Goal: Task Accomplishment & Management: Manage account settings

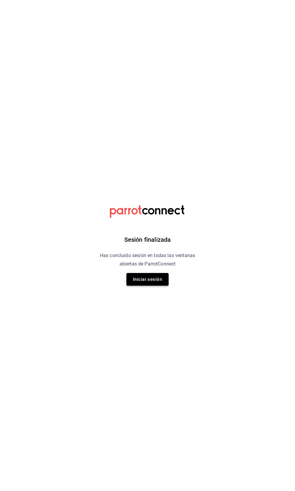
click at [148, 282] on button "Iniciar sesión" at bounding box center [147, 279] width 42 height 13
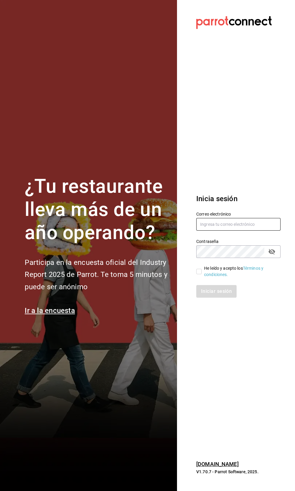
click at [239, 231] on input "text" at bounding box center [238, 224] width 84 height 13
type input "[EMAIL_ADDRESS][PERSON_NAME][DOMAIN_NAME]"
click at [199, 274] on input "He leído y acepto los Términos y condiciones." at bounding box center [198, 271] width 5 height 5
checkbox input "true"
click at [223, 298] on button "Iniciar sesión" at bounding box center [216, 291] width 41 height 13
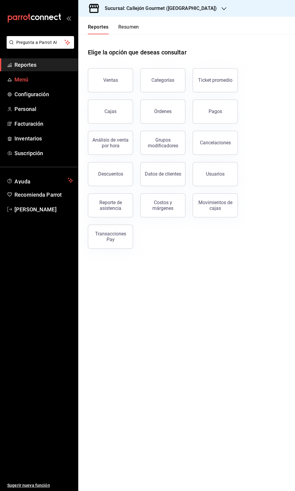
click at [38, 80] on span "Menú" at bounding box center [43, 80] width 59 height 8
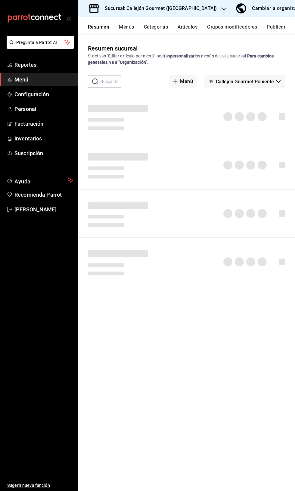
click at [261, 10] on div "Cambiar a organización" at bounding box center [279, 8] width 54 height 8
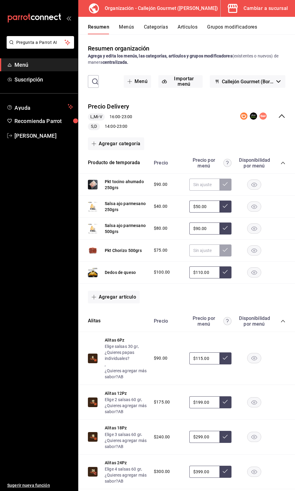
click at [288, 114] on div "Precio Delivery L,Mi-V 16:00 - 23:00 S,D 14:00 - 23:00" at bounding box center [186, 117] width 217 height 38
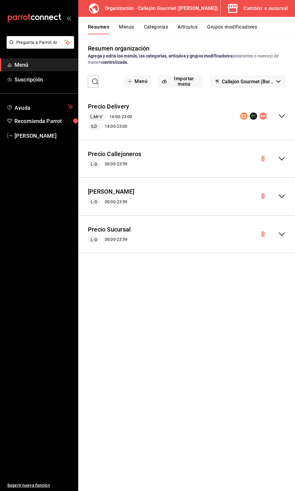
click at [277, 242] on div "Precio Sucursal L-D 00:00 - 23:59" at bounding box center [186, 235] width 217 height 28
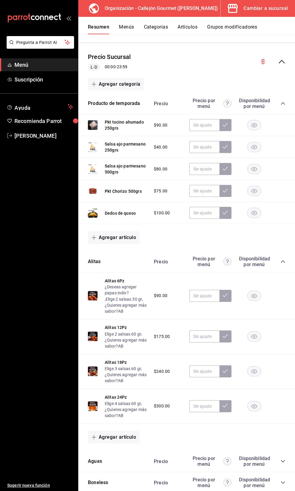
scroll to position [235, 0]
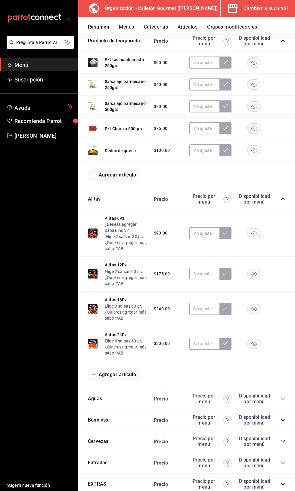
click at [284, 421] on icon "collapse-category-row" at bounding box center [283, 420] width 5 height 5
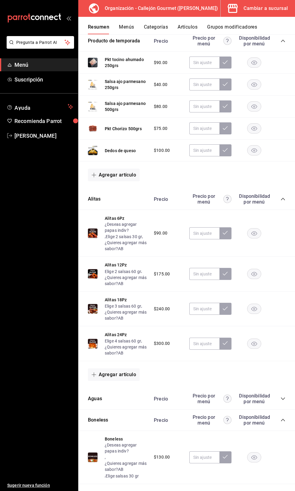
scroll to position [0, 0]
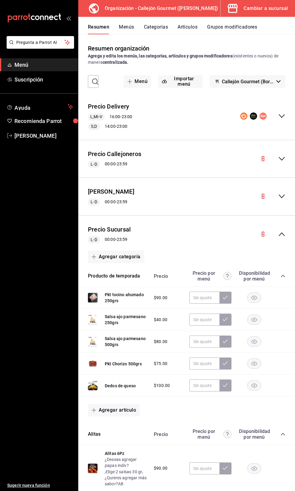
click at [187, 32] on button "Artículos" at bounding box center [188, 29] width 20 height 10
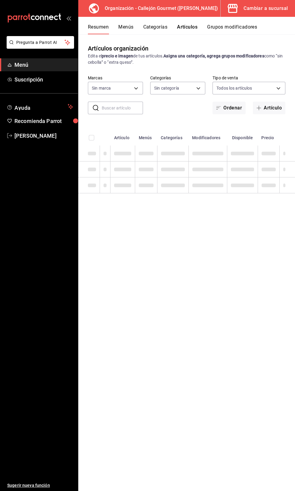
click at [187, 27] on button "Artículos" at bounding box center [187, 29] width 20 height 10
type input "b745975e-353d-4ea6-9a58-5b57ab571e35,d5d8f1cf-b280-455f-b956-151f83414c9c"
type input "1895283b-37fe-4058-be12-bc3ed6fd7700,60c623fe-4fe0-4e6f-9a8e-2e2f274e38b8,9ddc4…"
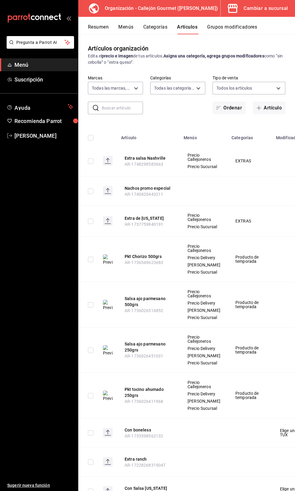
click at [116, 108] on input "text" at bounding box center [122, 108] width 41 height 12
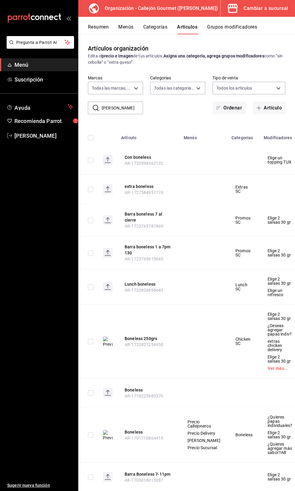
scroll to position [0, 78]
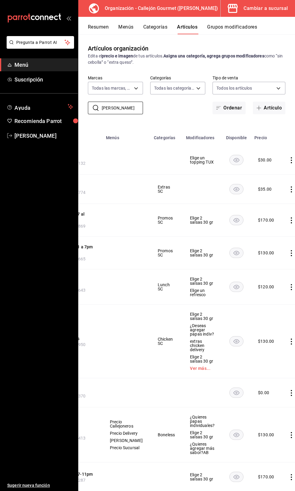
type input "Bonel"
click at [291, 432] on icon "actions" at bounding box center [291, 435] width 1 height 6
click at [269, 362] on li "Editar" at bounding box center [259, 366] width 36 height 12
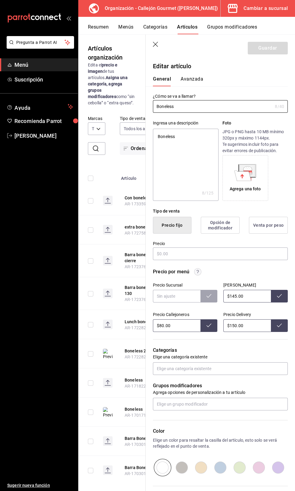
type textarea "x"
type input "$130.00"
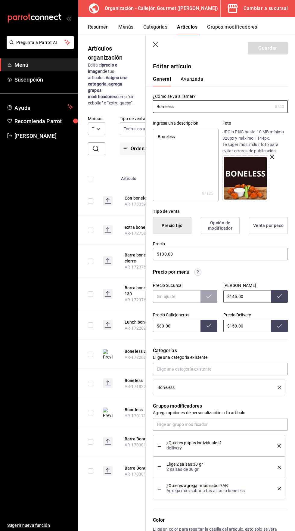
scroll to position [46, 0]
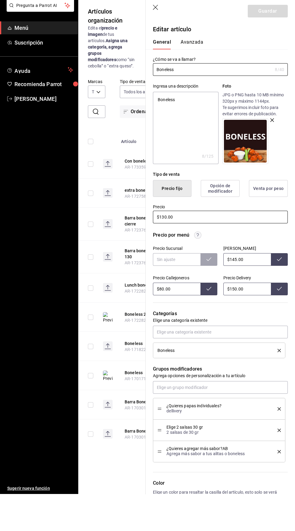
click at [186, 252] on input "$130.00" at bounding box center [220, 254] width 135 height 13
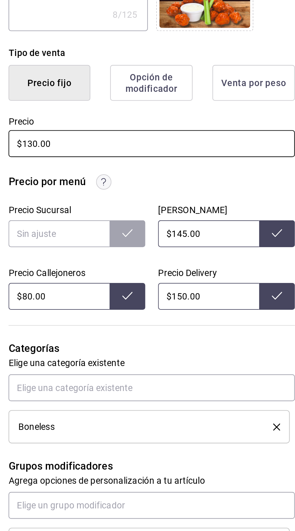
type textarea "x"
type input "$130.00"
type textarea "x"
type input "$130.00"
type textarea "x"
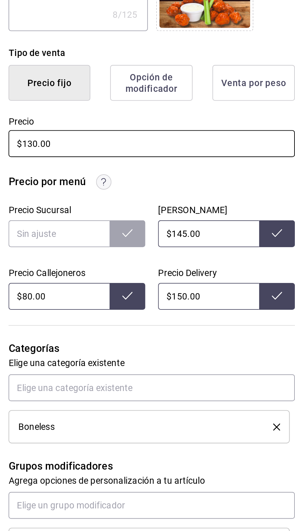
type input "$13.00"
type textarea "x"
type input "$1.00"
type textarea "x"
type input "$12.00"
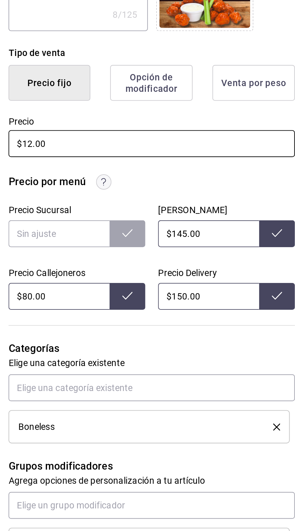
type textarea "x"
type input "$120.00"
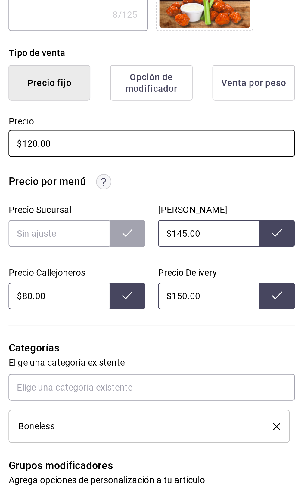
type textarea "x"
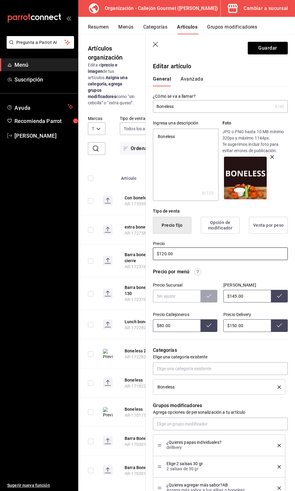
scroll to position [0, 0]
type input "$120.00"
click at [263, 48] on button "Guardar" at bounding box center [268, 48] width 40 height 13
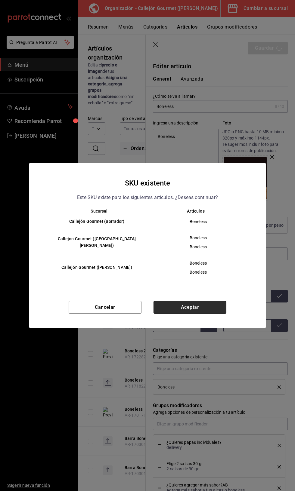
click at [187, 306] on button "Aceptar" at bounding box center [189, 307] width 73 height 13
type textarea "x"
type input "AR-1758408151382"
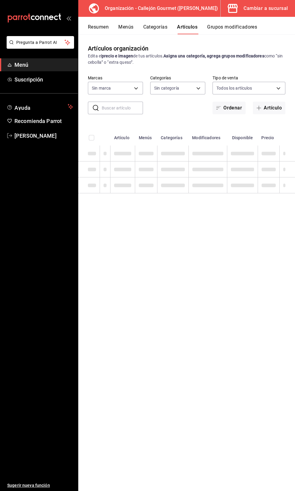
type input "1895283b-37fe-4058-be12-bc3ed6fd7700,60c623fe-4fe0-4e6f-9a8e-2e2f274e38b8,9ddc4…"
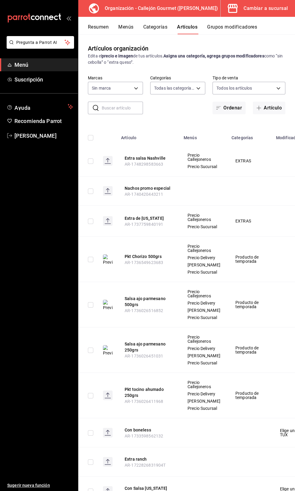
type input "b745975e-353d-4ea6-9a58-5b57ab571e35,d5d8f1cf-b280-455f-b956-151f83414c9c"
click at [117, 14] on div "Organización - Callejón Gourmet ([PERSON_NAME])" at bounding box center [151, 8] width 137 height 17
click at [129, 27] on button "Menús" at bounding box center [125, 29] width 15 height 10
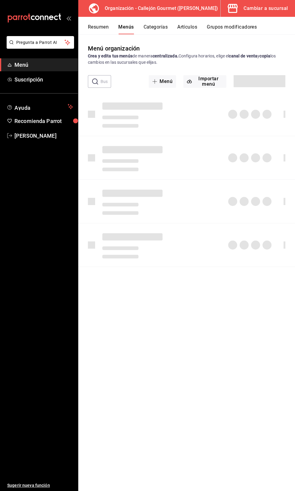
click at [121, 28] on button "Menús" at bounding box center [125, 29] width 15 height 10
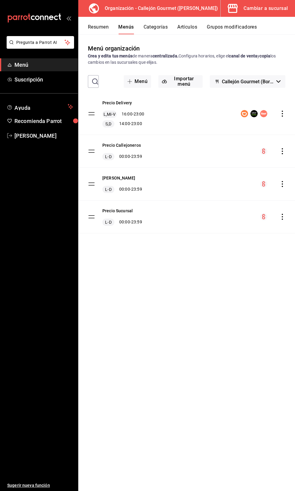
click at [282, 217] on icon "actions" at bounding box center [282, 217] width 1 height 6
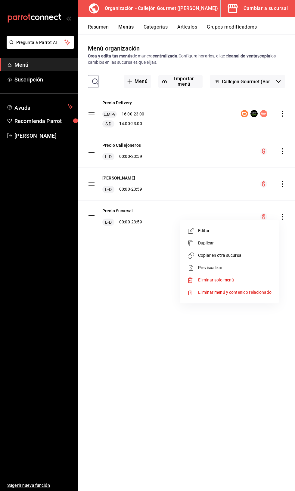
click at [240, 253] on span "Copiar en otra sucursal" at bounding box center [234, 256] width 73 height 6
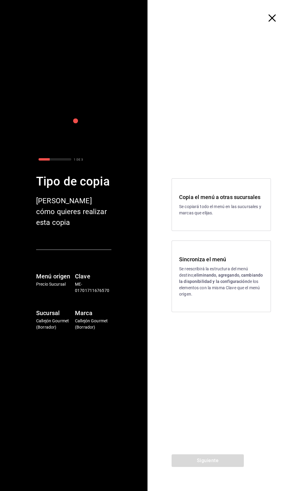
click at [228, 278] on strong "eliminando, agregando, cambiando la disponibilidad y la configuración" at bounding box center [221, 278] width 84 height 11
click at [226, 460] on button "Siguiente" at bounding box center [208, 461] width 72 height 13
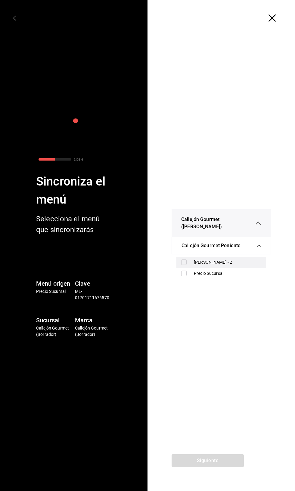
click at [184, 260] on input "checkbox" at bounding box center [183, 262] width 5 height 5
checkbox input "true"
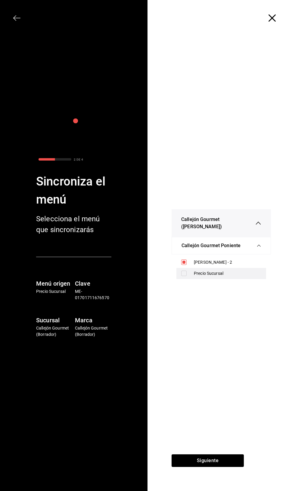
click at [184, 271] on input "checkbox" at bounding box center [183, 273] width 5 height 5
checkbox input "true"
click at [211, 462] on button "Siguiente" at bounding box center [208, 461] width 72 height 13
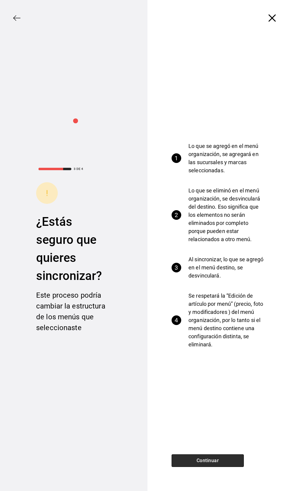
click at [212, 465] on button "Continuar" at bounding box center [208, 461] width 72 height 13
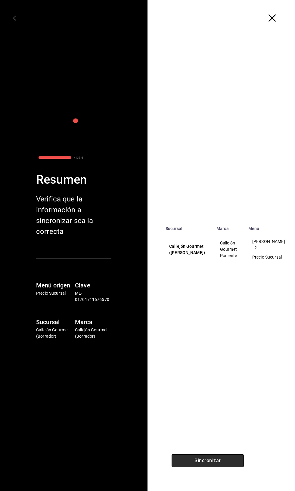
click at [217, 460] on button "Sincronizar" at bounding box center [208, 461] width 72 height 13
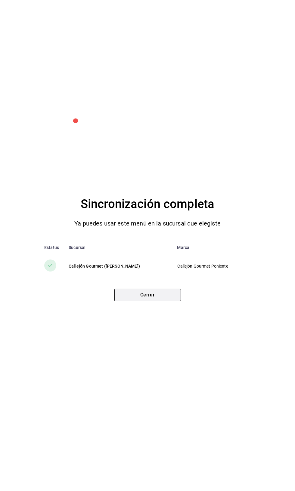
click at [151, 298] on button "Cerrar" at bounding box center [147, 295] width 67 height 13
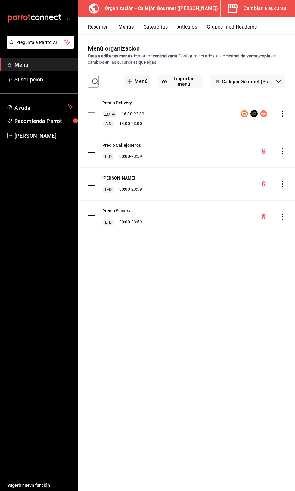
click at [261, 8] on div "Cambiar a sucursal" at bounding box center [265, 8] width 44 height 8
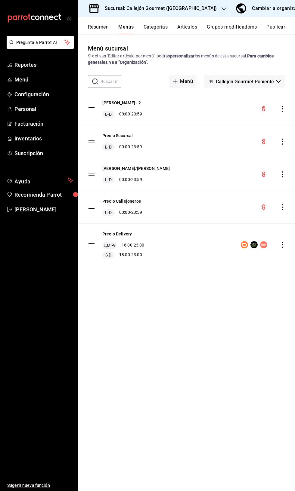
click at [272, 29] on button "Publicar" at bounding box center [275, 29] width 19 height 10
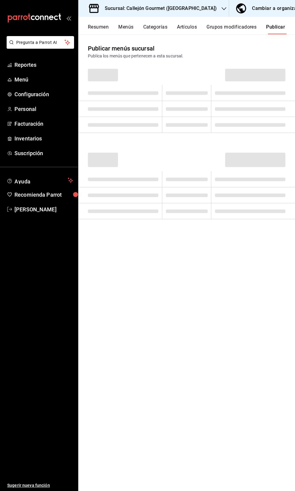
click at [96, 13] on icon at bounding box center [94, 8] width 10 height 9
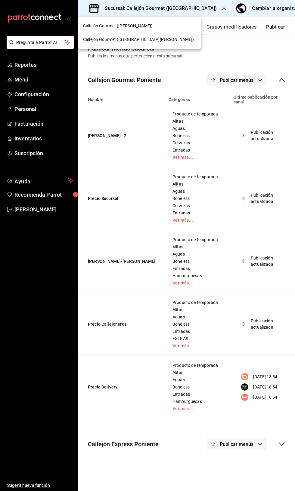
click at [137, 24] on div "Callejón Gourmet ([PERSON_NAME])" at bounding box center [139, 26] width 113 height 6
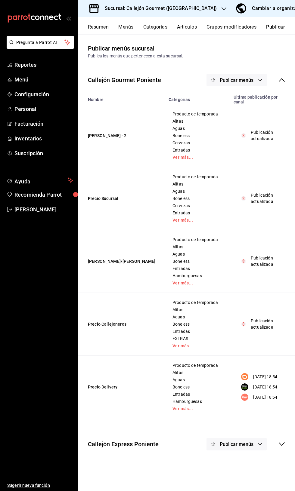
click at [99, 28] on button "Resumen" at bounding box center [98, 29] width 21 height 10
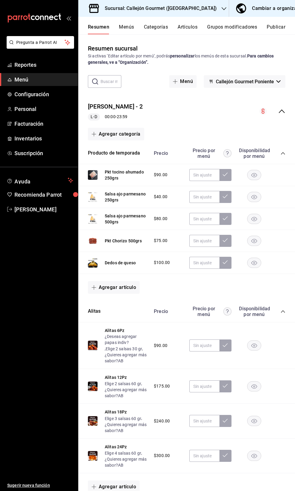
click at [279, 112] on icon "collapse-menu-row" at bounding box center [281, 111] width 7 height 7
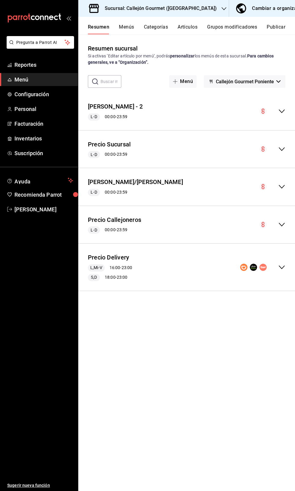
click at [278, 274] on div "Precio Delivery L,Mi-V 16:00 - 23:00 S,D 18:00 - 23:00" at bounding box center [186, 268] width 217 height 38
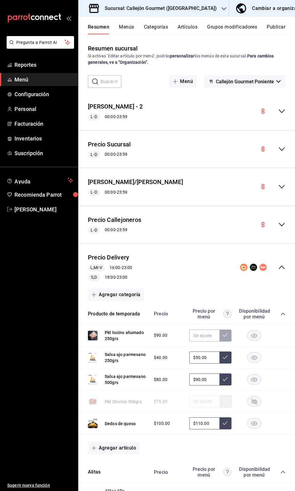
click at [122, 27] on button "Menús" at bounding box center [126, 29] width 15 height 10
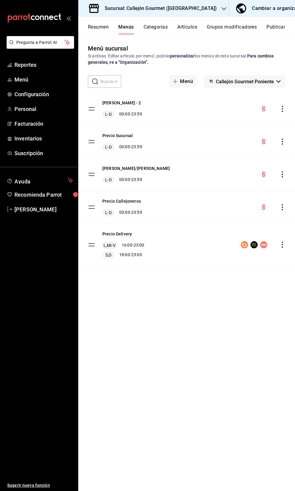
click at [282, 245] on icon "actions" at bounding box center [282, 245] width 1 height 6
click at [225, 261] on span "Editar" at bounding box center [234, 259] width 73 height 6
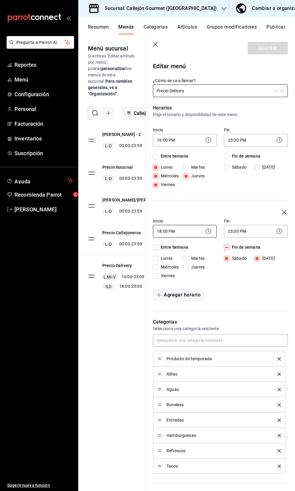
click at [175, 228] on body "Pregunta a Parrot AI Reportes Menú Configuración Personal Facturación Inventari…" at bounding box center [147, 245] width 295 height 491
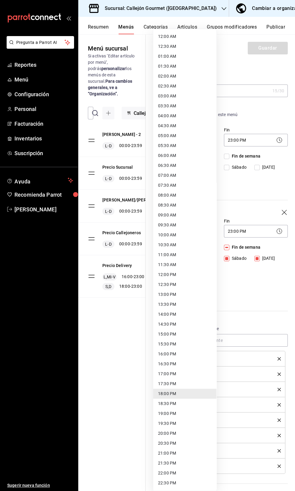
click at [185, 369] on li "17:00 PM" at bounding box center [184, 374] width 63 height 10
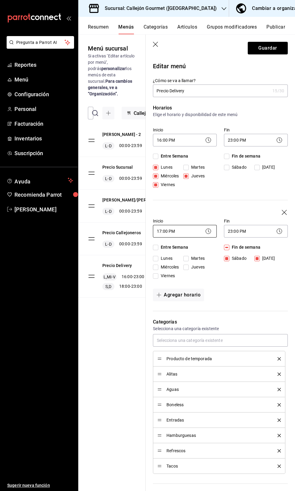
click at [178, 236] on body "Pregunta a Parrot AI Reportes Menú Configuración Personal Facturación Inventari…" at bounding box center [147, 245] width 295 height 491
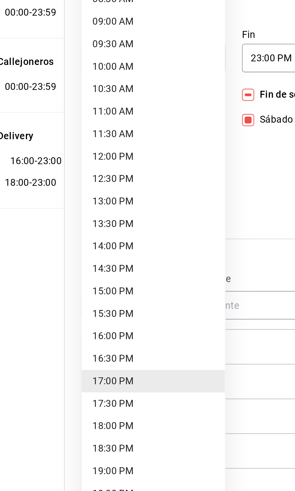
click at [173, 365] on li "16:30 PM" at bounding box center [184, 364] width 63 height 10
type input "16:30"
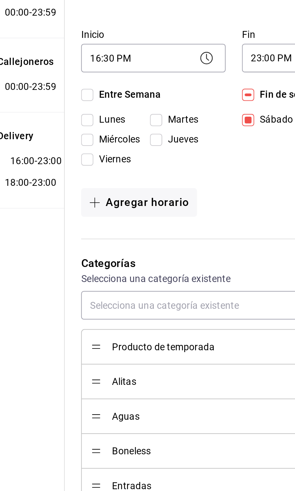
click at [228, 284] on div "Horarios Elige el horario y disponibilidad de este menú Inicio 16:00 PM 16:00 F…" at bounding box center [217, 204] width 142 height 214
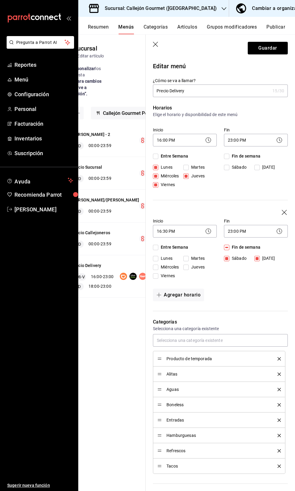
scroll to position [0, 57]
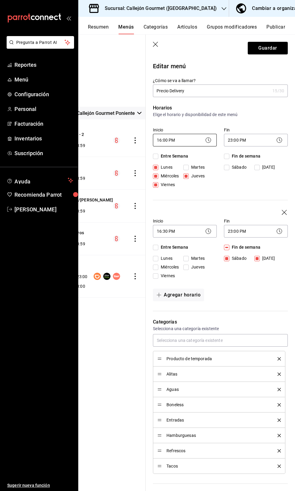
click at [183, 144] on body "Pregunta a Parrot AI Reportes Menú Configuración Personal Facturación Inventari…" at bounding box center [147, 245] width 295 height 491
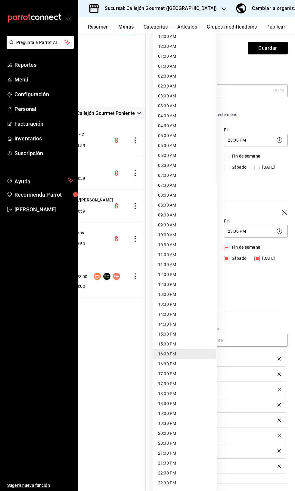
click at [182, 363] on li "16:30 PM" at bounding box center [184, 364] width 63 height 10
type input "16:30"
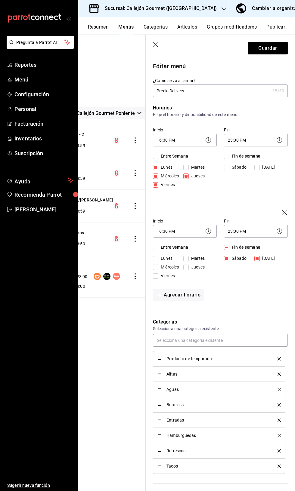
click at [255, 294] on div "Agregar horario" at bounding box center [220, 295] width 135 height 13
click at [267, 46] on button "Guardar" at bounding box center [268, 48] width 40 height 13
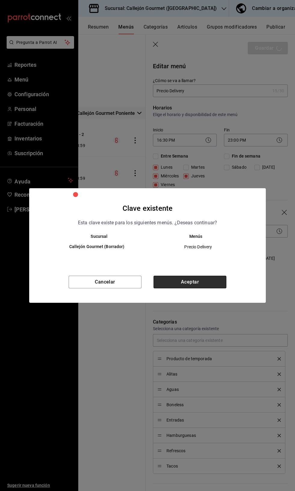
click at [195, 282] on button "Aceptar" at bounding box center [189, 282] width 73 height 13
checkbox input "false"
type input "1758409866652"
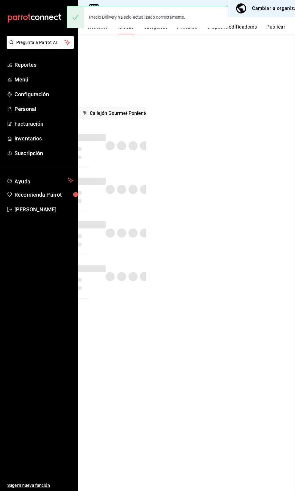
checkbox input "false"
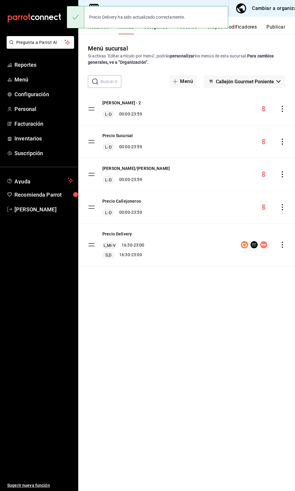
click at [277, 28] on button "Publicar" at bounding box center [275, 29] width 19 height 10
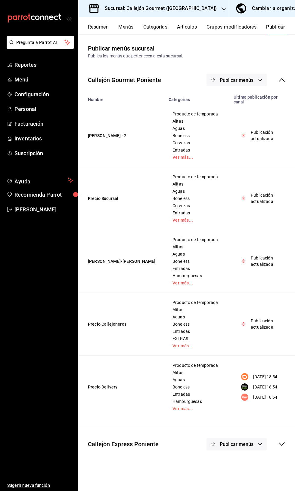
click at [248, 76] on button "Publicar menús" at bounding box center [236, 80] width 60 height 13
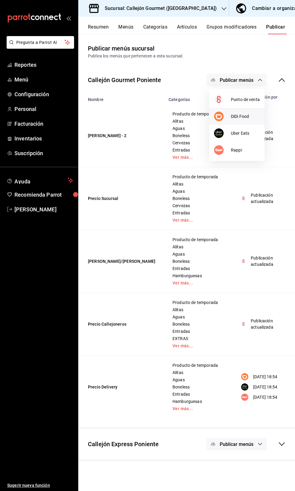
click at [243, 116] on span "DiDi Food" at bounding box center [245, 116] width 29 height 6
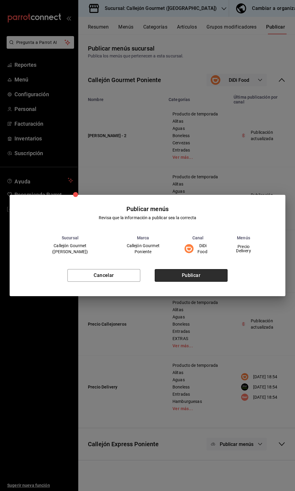
click at [201, 278] on button "Publicar" at bounding box center [191, 275] width 73 height 13
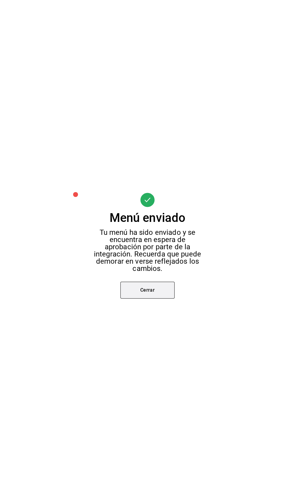
click at [160, 296] on button "Cerrar" at bounding box center [147, 290] width 54 height 17
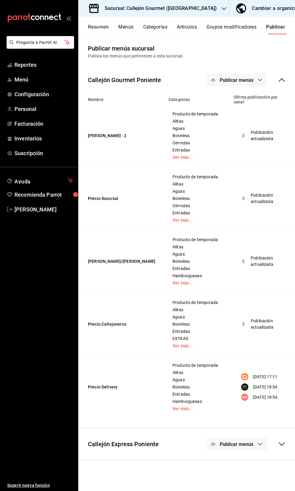
click at [243, 79] on span "Publicar menús" at bounding box center [237, 80] width 34 height 6
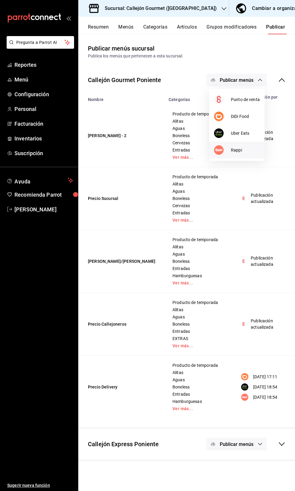
click at [245, 150] on span "Rappi" at bounding box center [245, 150] width 29 height 6
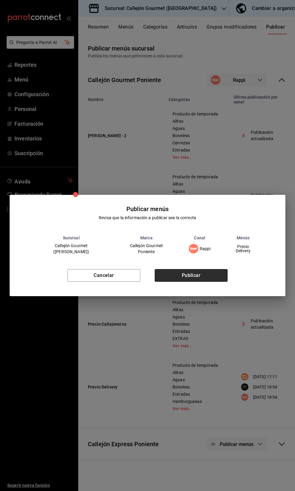
click at [192, 278] on button "Publicar" at bounding box center [191, 275] width 73 height 13
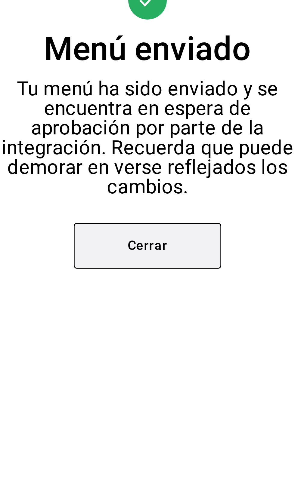
click at [153, 289] on button "Cerrar" at bounding box center [147, 290] width 54 height 17
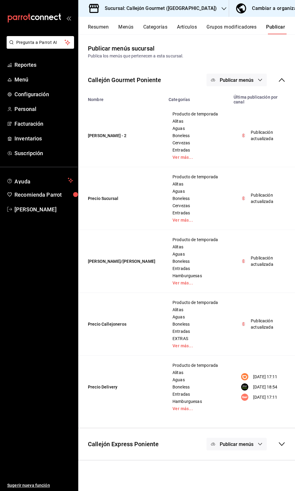
click at [252, 82] on span "Publicar menús" at bounding box center [237, 80] width 34 height 6
click at [244, 132] on span "Uber Eats" at bounding box center [245, 133] width 29 height 6
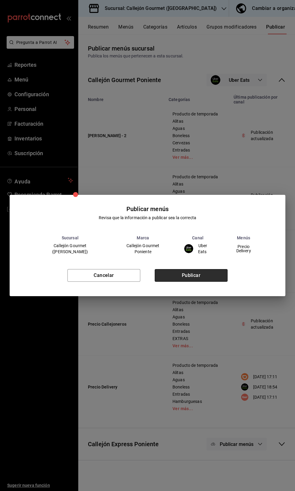
click at [195, 277] on button "Publicar" at bounding box center [191, 275] width 73 height 13
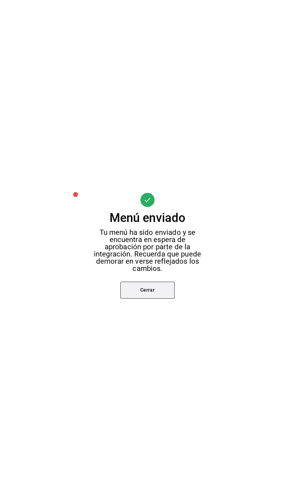
click at [144, 289] on button "Cerrar" at bounding box center [147, 290] width 54 height 17
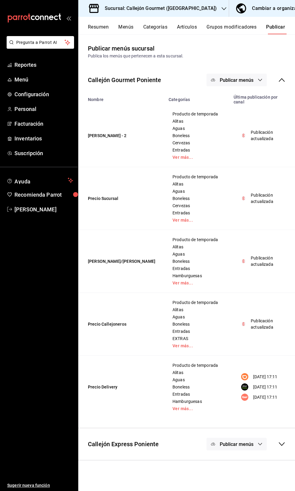
click at [127, 32] on button "Menús" at bounding box center [125, 29] width 15 height 10
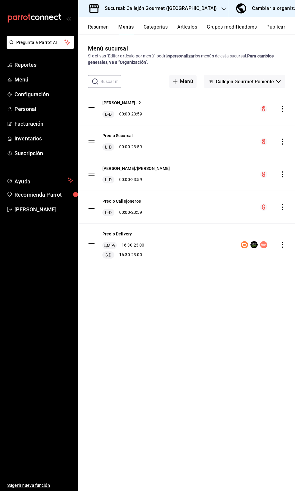
click at [136, 383] on div "Menú sucursal Si activas ‘Editar artículo por menú’, podrás personalizar los me…" at bounding box center [186, 267] width 217 height 447
